Goal: Check status: Check status

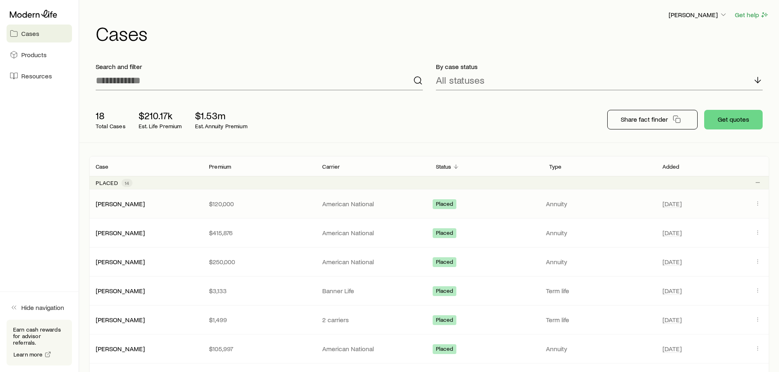
click at [444, 202] on span "Placed" at bounding box center [445, 205] width 18 height 9
click at [121, 202] on link "[PERSON_NAME]" at bounding box center [120, 204] width 49 height 8
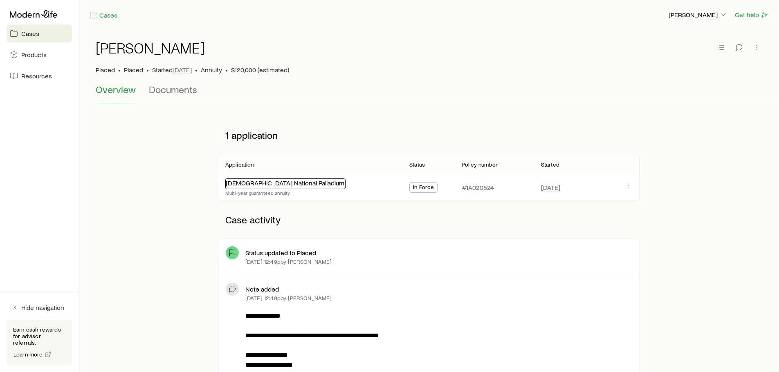
click at [290, 183] on link "[DEMOGRAPHIC_DATA] National Palladium" at bounding box center [285, 183] width 119 height 8
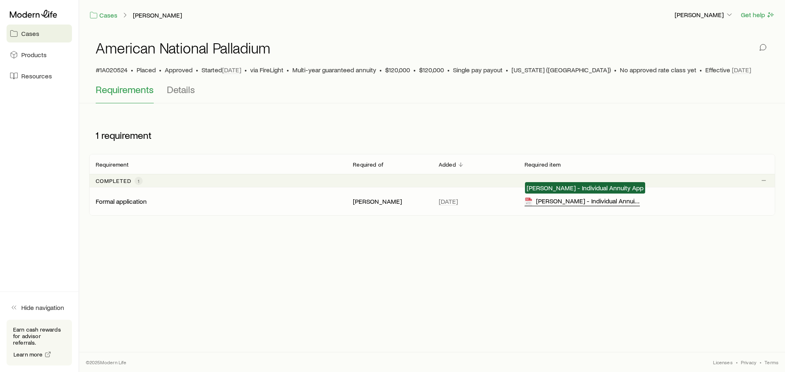
click at [527, 199] on icon at bounding box center [528, 202] width 7 height 8
click at [177, 86] on span "Details" at bounding box center [181, 89] width 28 height 11
